Goal: Find specific page/section: Find specific page/section

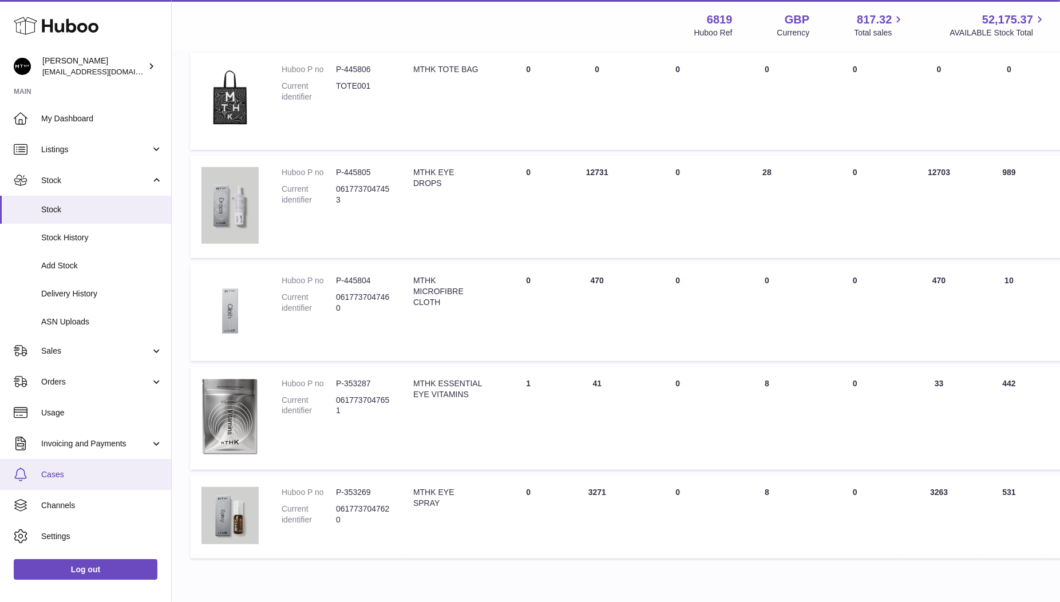
click at [54, 471] on span "Cases" at bounding box center [101, 474] width 121 height 11
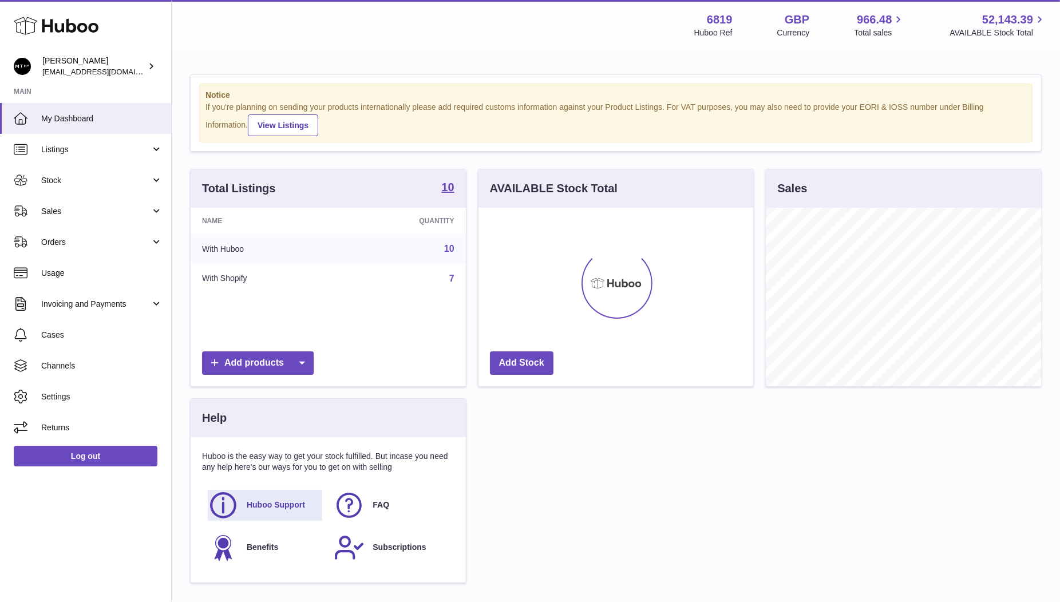
scroll to position [178, 275]
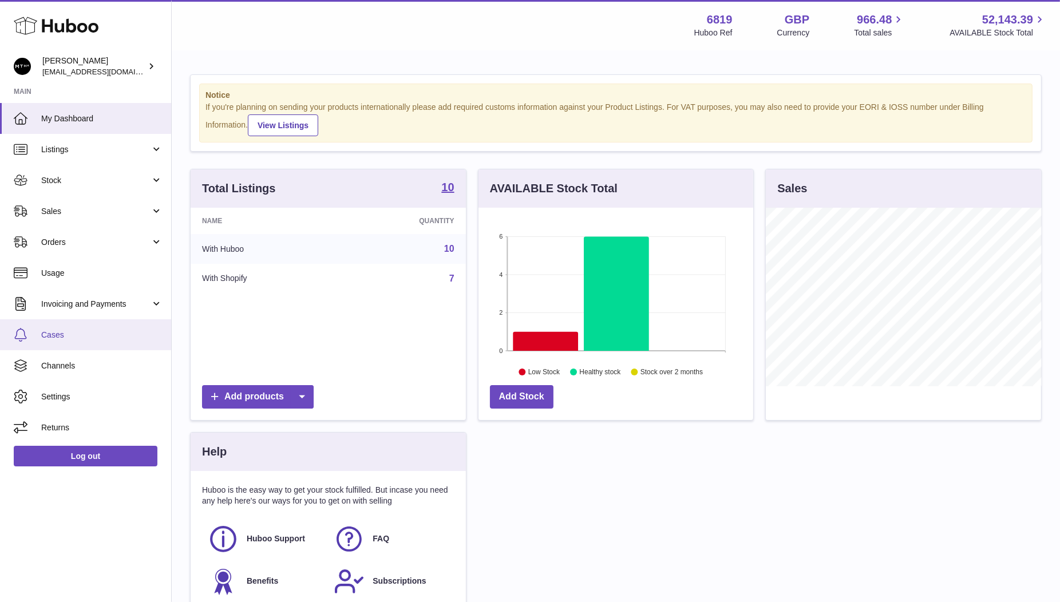
click at [68, 343] on link "Cases" at bounding box center [85, 334] width 171 height 31
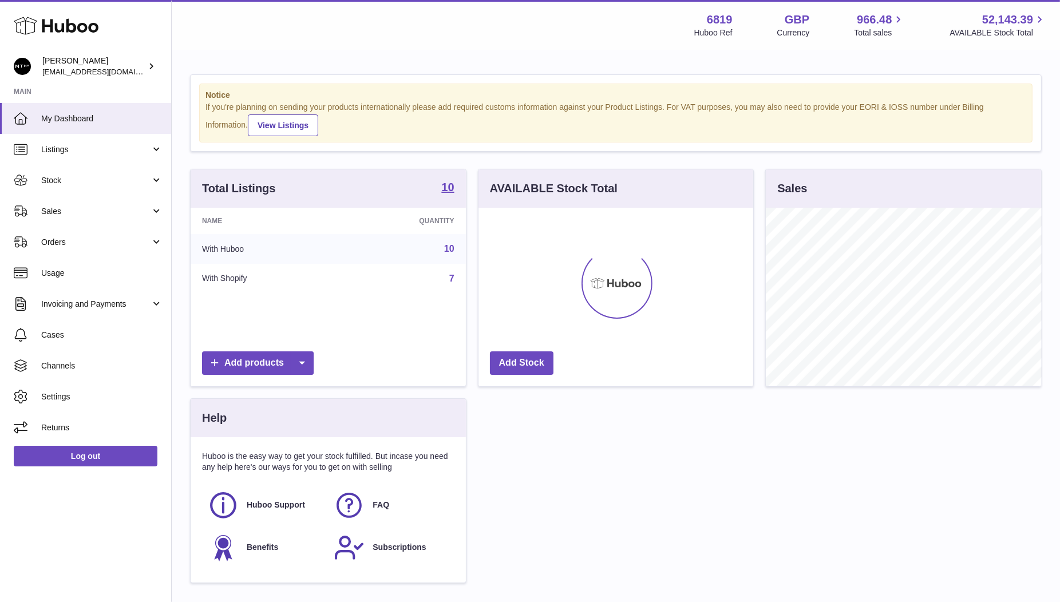
scroll to position [178, 275]
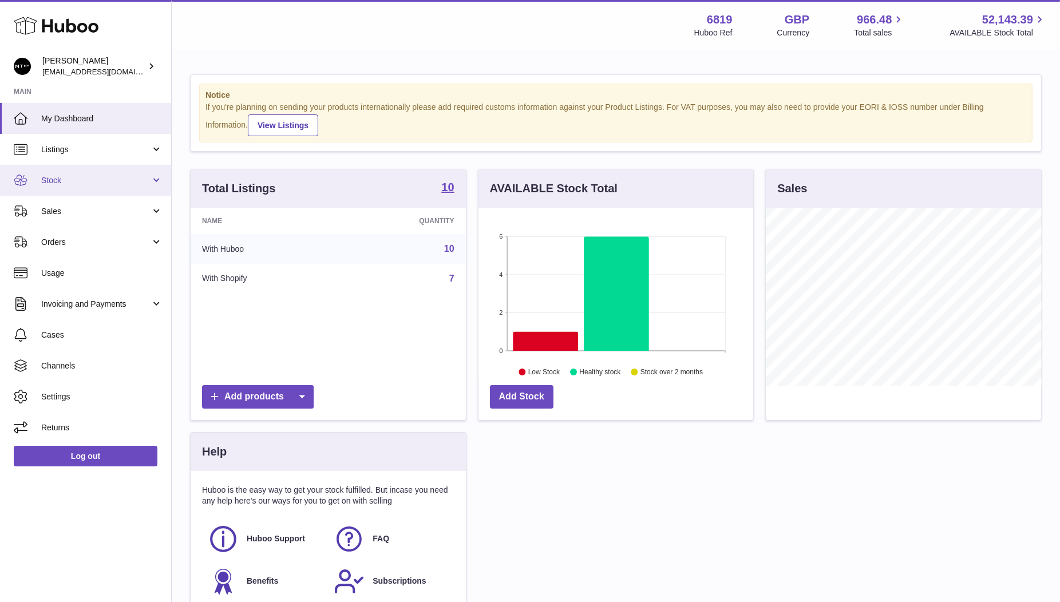
click at [58, 183] on span "Stock" at bounding box center [95, 180] width 109 height 11
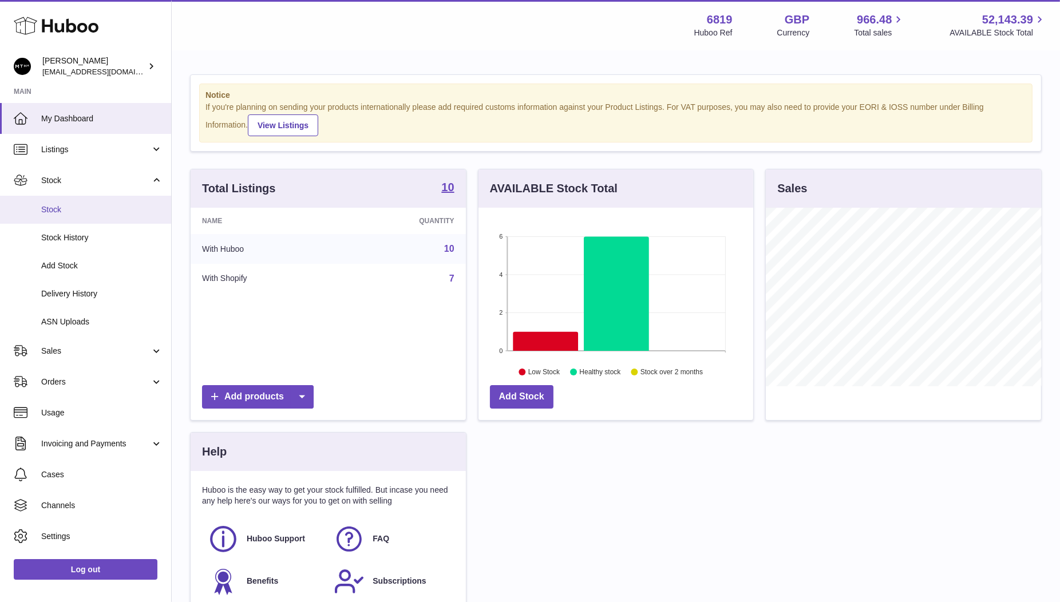
click at [64, 209] on span "Stock" at bounding box center [101, 209] width 121 height 11
